Goal: Task Accomplishment & Management: Use online tool/utility

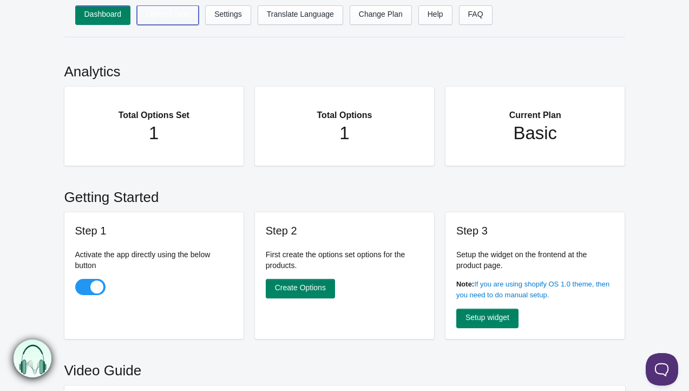
click at [176, 21] on link "Options Sets" at bounding box center [168, 14] width 62 height 19
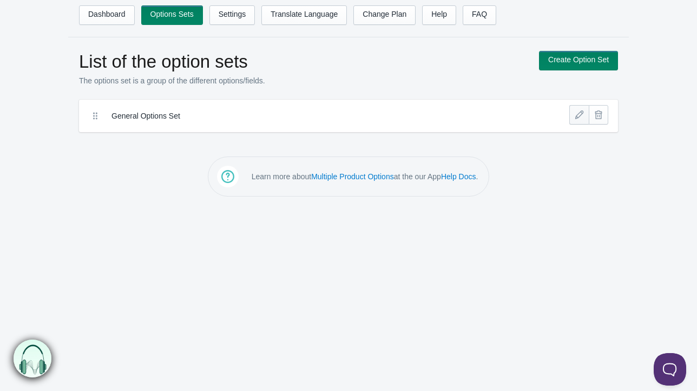
click at [579, 115] on link at bounding box center [578, 114] width 19 height 19
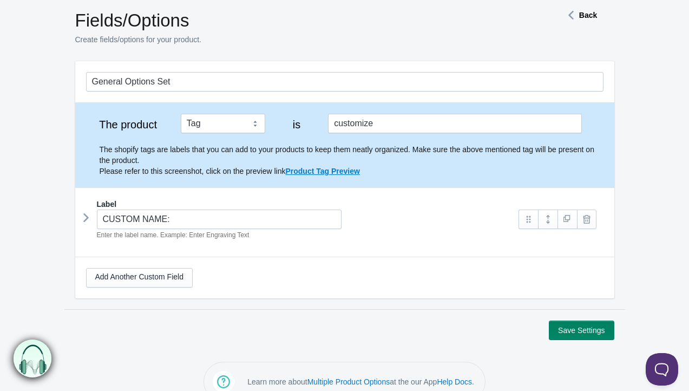
scroll to position [61, 0]
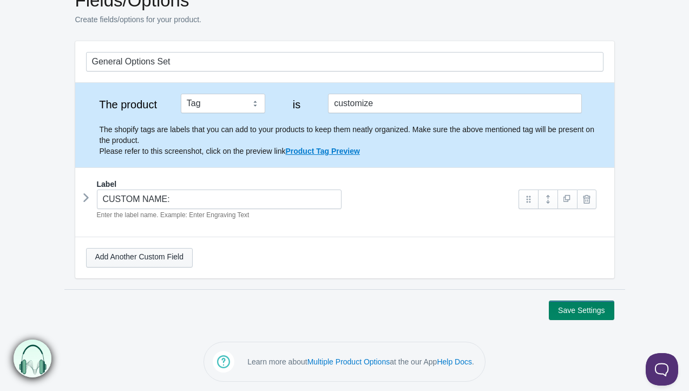
click at [145, 262] on link "Add Another Custom Field" at bounding box center [139, 257] width 107 height 19
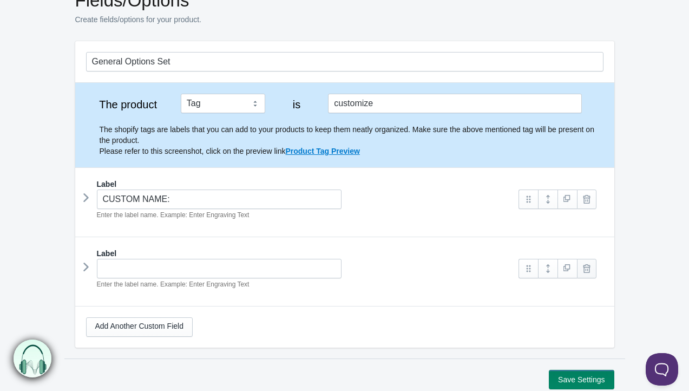
click at [589, 267] on link at bounding box center [586, 268] width 19 height 19
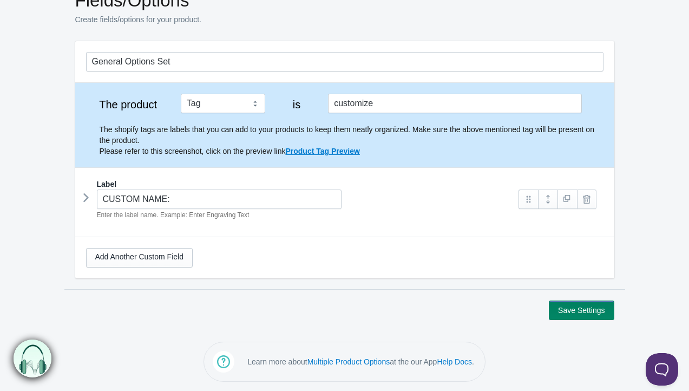
scroll to position [0, 0]
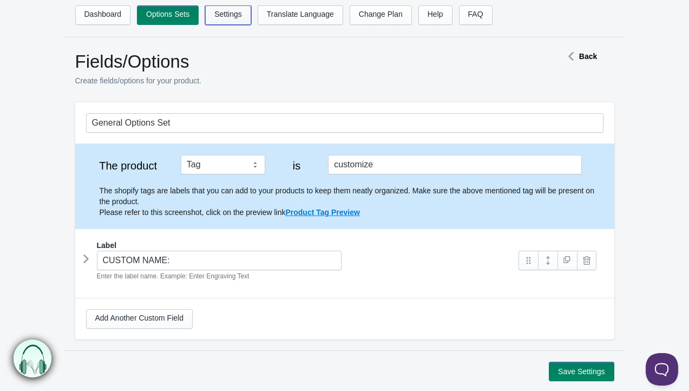
click at [233, 17] on link "Settings" at bounding box center [228, 14] width 46 height 19
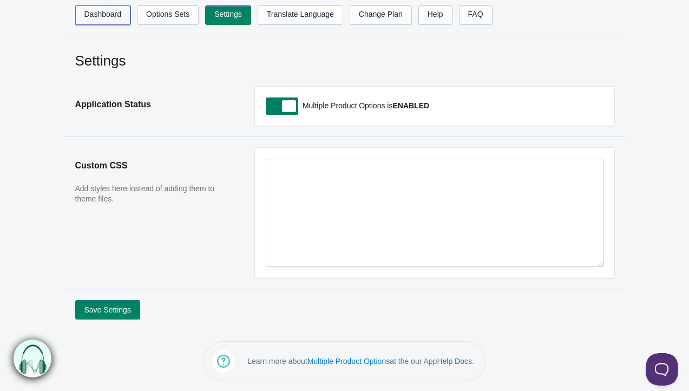
click at [121, 14] on link "Dashboard" at bounding box center [103, 14] width 56 height 19
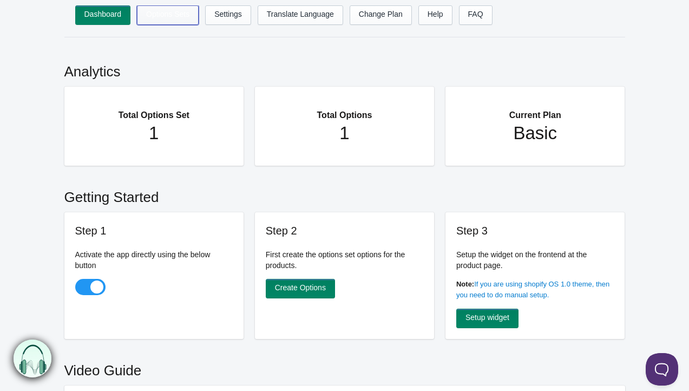
click at [163, 23] on link "Options Sets" at bounding box center [168, 14] width 62 height 19
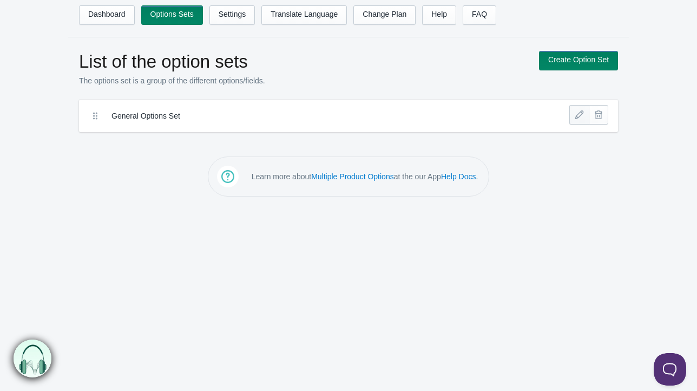
click at [580, 113] on link at bounding box center [578, 114] width 19 height 19
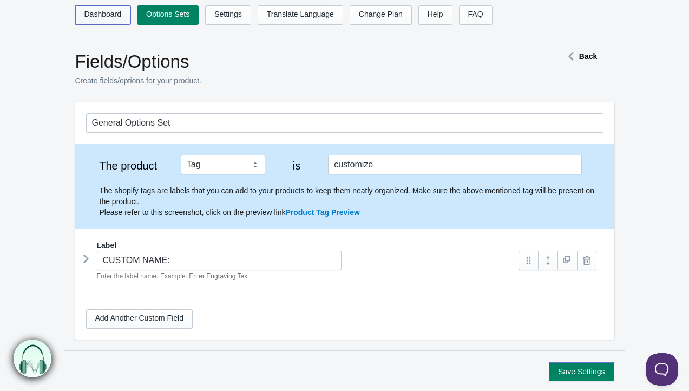
click at [121, 13] on link "Dashboard" at bounding box center [103, 14] width 56 height 19
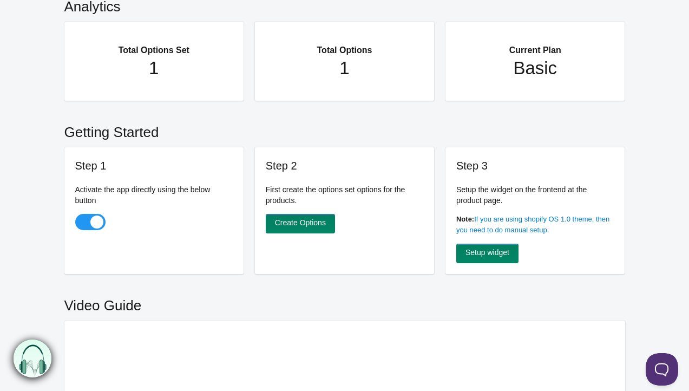
scroll to position [62, 0]
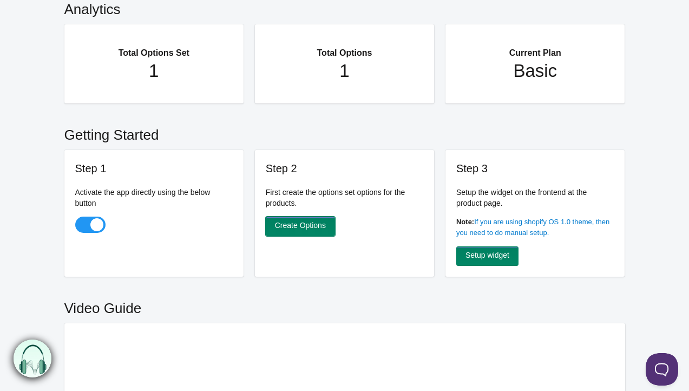
click at [308, 223] on link "Create Options" at bounding box center [300, 225] width 69 height 19
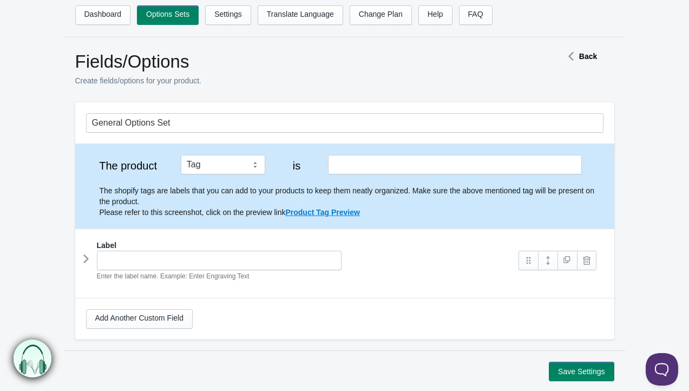
scroll to position [61, 0]
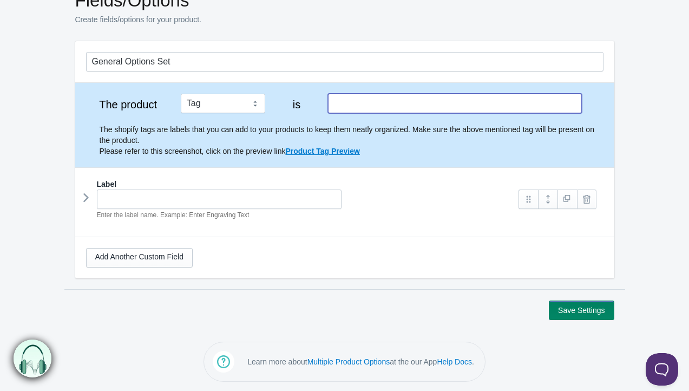
click at [374, 95] on input "text" at bounding box center [454, 103] width 253 height 19
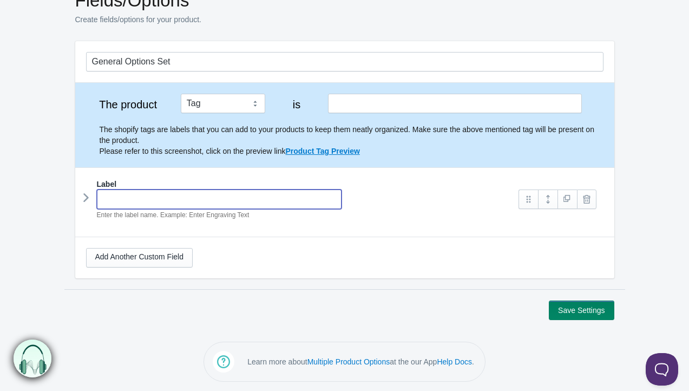
click at [306, 199] on input "text" at bounding box center [219, 198] width 245 height 19
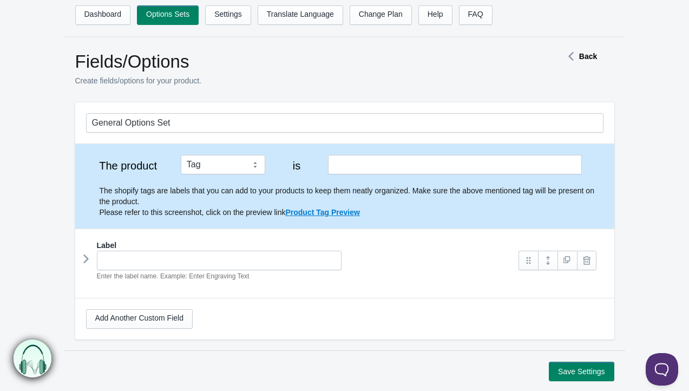
click at [582, 62] on div "Fields/Options Create fields/options for your product. Back" at bounding box center [350, 75] width 550 height 49
click at [582, 54] on strong "Back" at bounding box center [588, 56] width 18 height 9
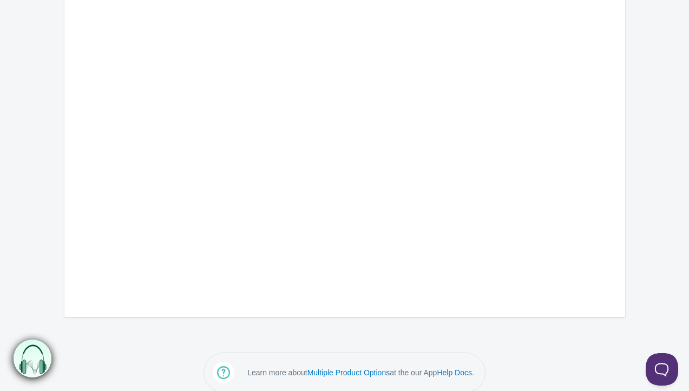
scroll to position [399, 0]
